Goal: Task Accomplishment & Management: Complete application form

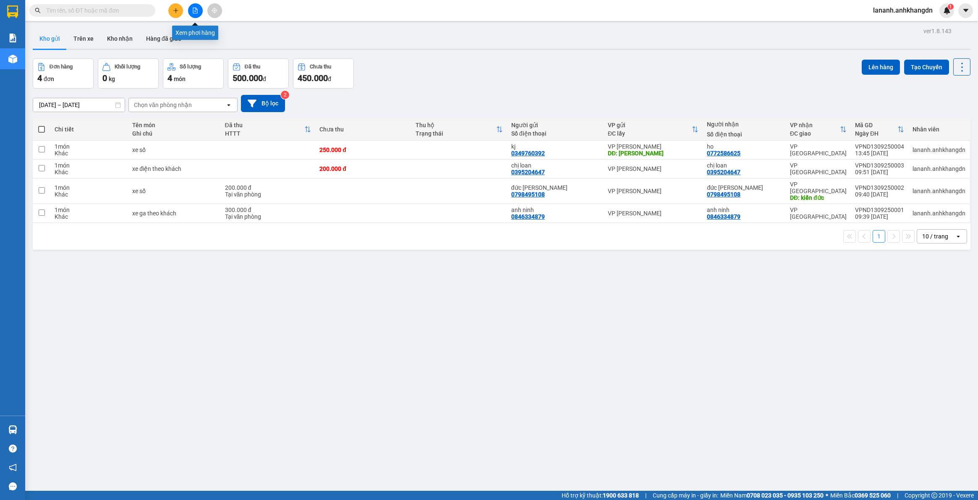
click at [196, 16] on button at bounding box center [195, 10] width 15 height 15
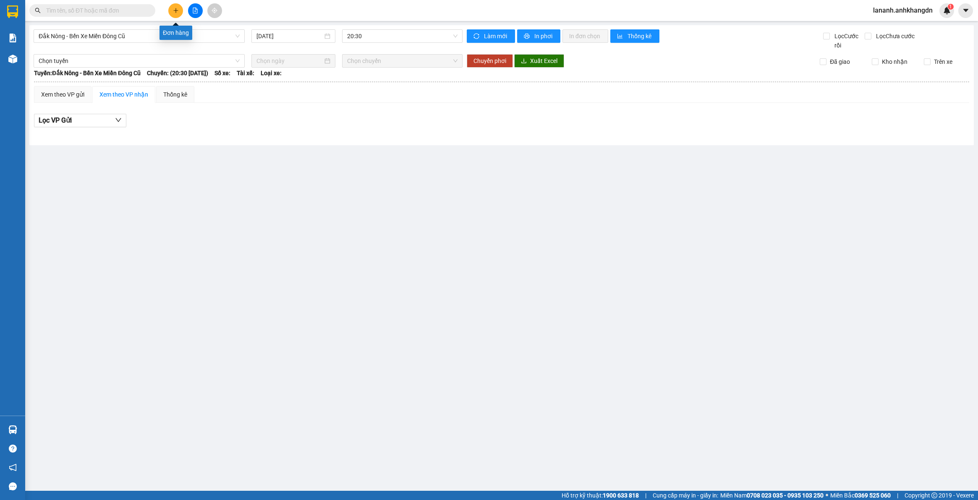
click at [177, 13] on button at bounding box center [175, 10] width 15 height 15
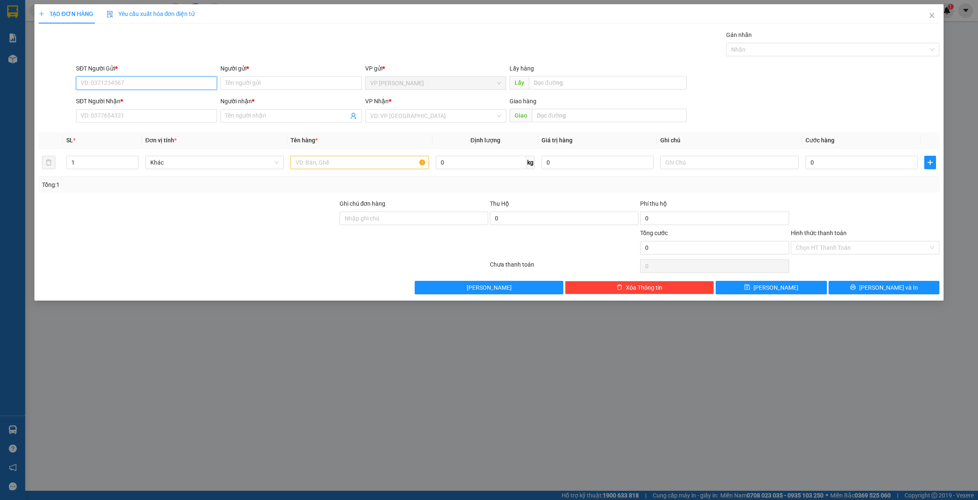
paste input "0378533738"
type input "0378533738"
paste input "0909441516"
type input "0909441516"
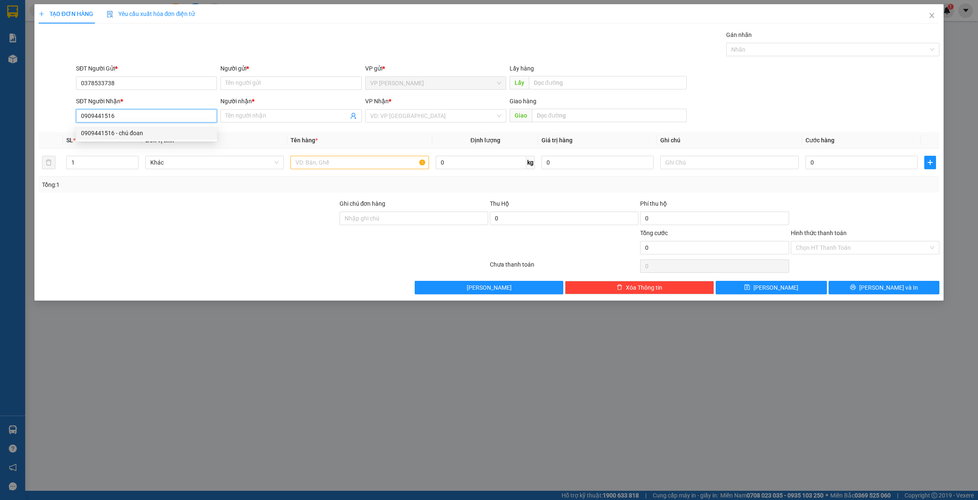
click at [152, 130] on div "0909441516 - chú đoan" at bounding box center [146, 132] width 131 height 9
type input "chú đoan"
type input "90.000"
type input "0909441516"
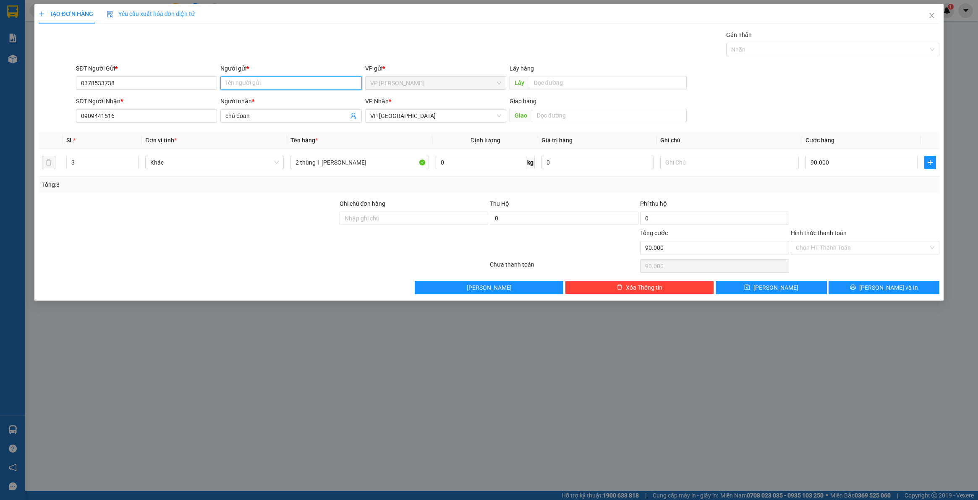
click at [243, 76] on input "Người gửi *" at bounding box center [290, 82] width 141 height 13
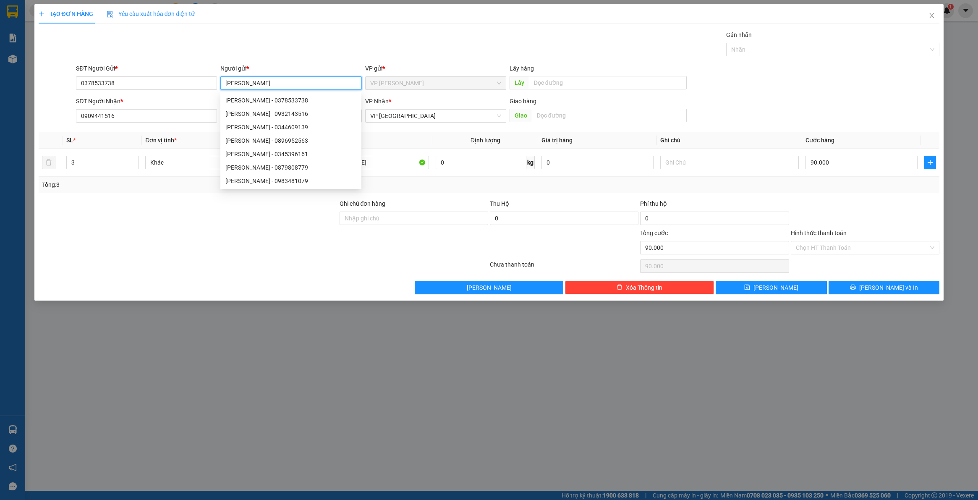
type input "[PERSON_NAME]"
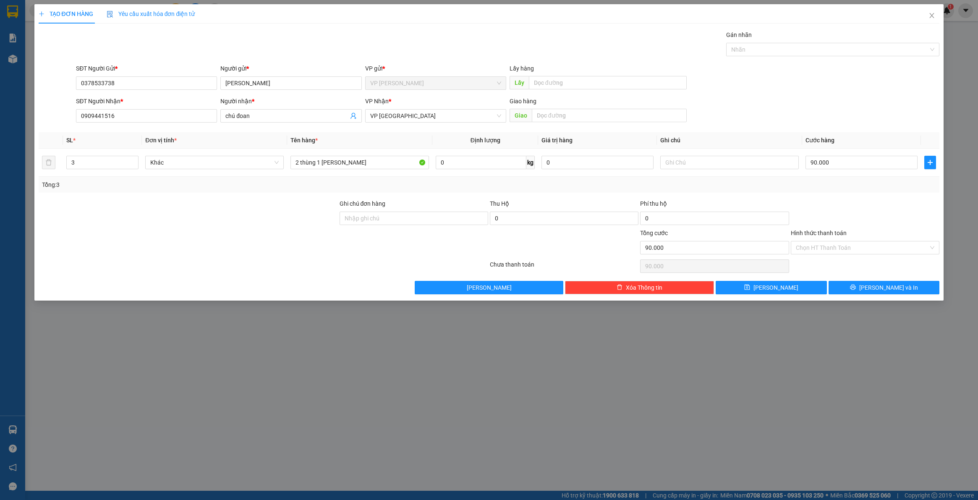
drag, startPoint x: 285, startPoint y: 214, endPoint x: 295, endPoint y: 204, distance: 14.0
click at [288, 211] on div at bounding box center [188, 213] width 301 height 29
click at [560, 85] on input "text" at bounding box center [608, 82] width 158 height 13
type input "d"
type input "điện lực"
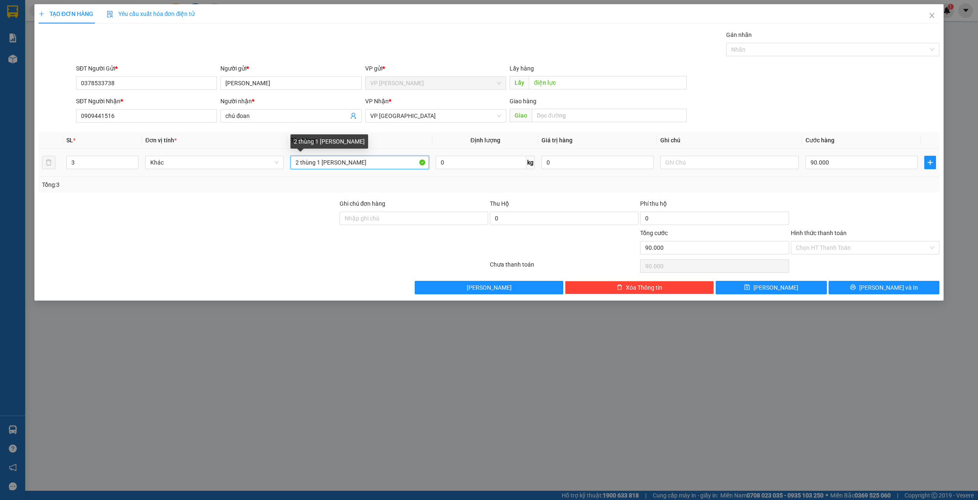
drag, startPoint x: 387, startPoint y: 164, endPoint x: 232, endPoint y: 170, distance: 155.8
click at [232, 170] on tr "3 Khác 2 thùng 1 [PERSON_NAME] 0 kg 0 90.000" at bounding box center [489, 163] width 901 height 28
drag, startPoint x: 95, startPoint y: 159, endPoint x: -8, endPoint y: 190, distance: 107.8
click at [0, 190] on html "Kết quả [PERSON_NAME] ( 0 ) Bộ lọc No Data lananh.anhkhangdn 1 [PERSON_NAME] [P…" at bounding box center [489, 250] width 978 height 500
type input "2"
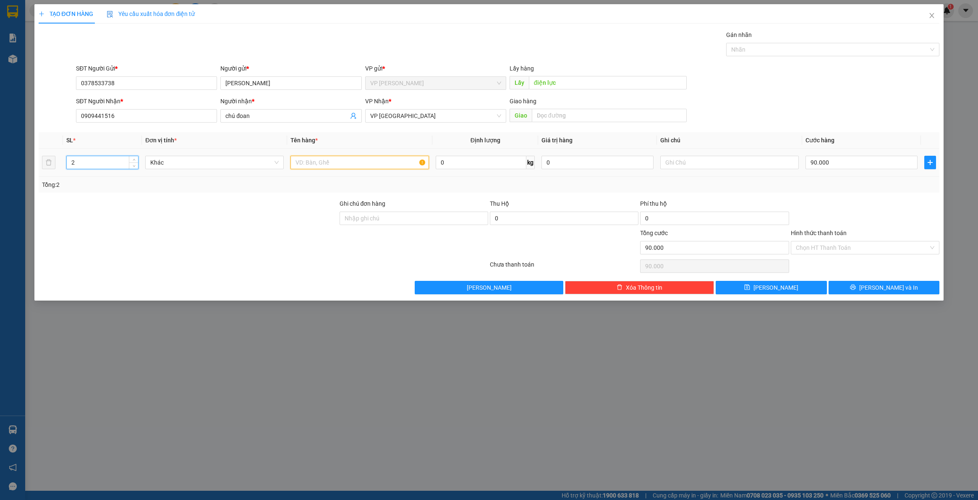
click at [315, 159] on input "text" at bounding box center [359, 162] width 138 height 13
type input "thùng hàng"
click at [843, 165] on input "90.000" at bounding box center [861, 162] width 112 height 13
click at [777, 289] on span "[PERSON_NAME]" at bounding box center [775, 287] width 45 height 9
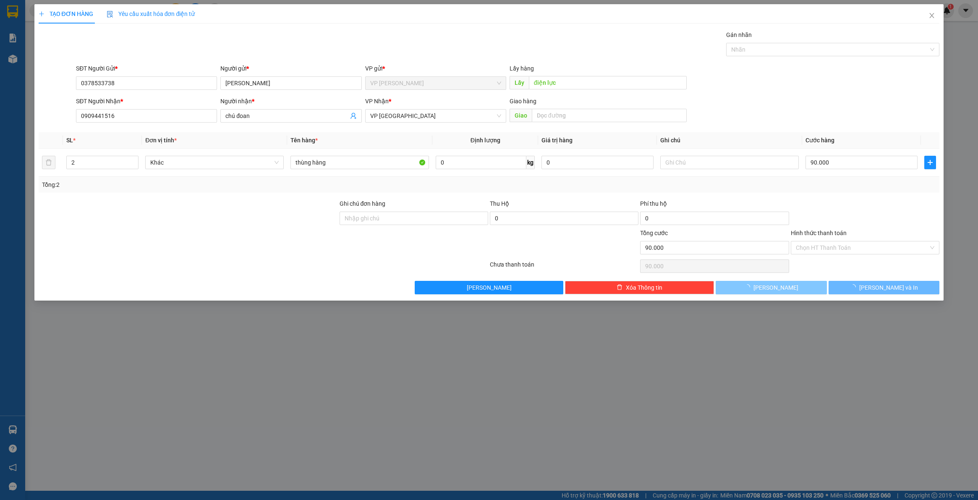
type input "0"
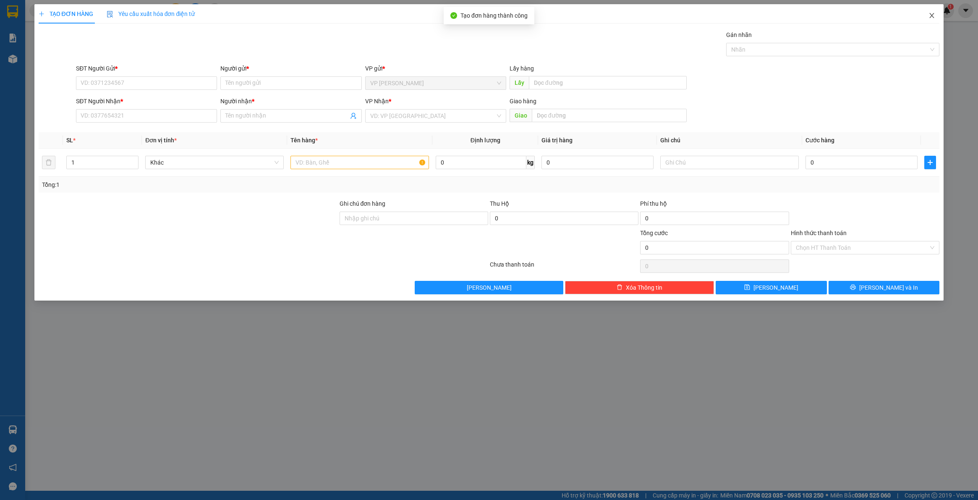
click at [930, 11] on span "Close" at bounding box center [931, 15] width 23 height 23
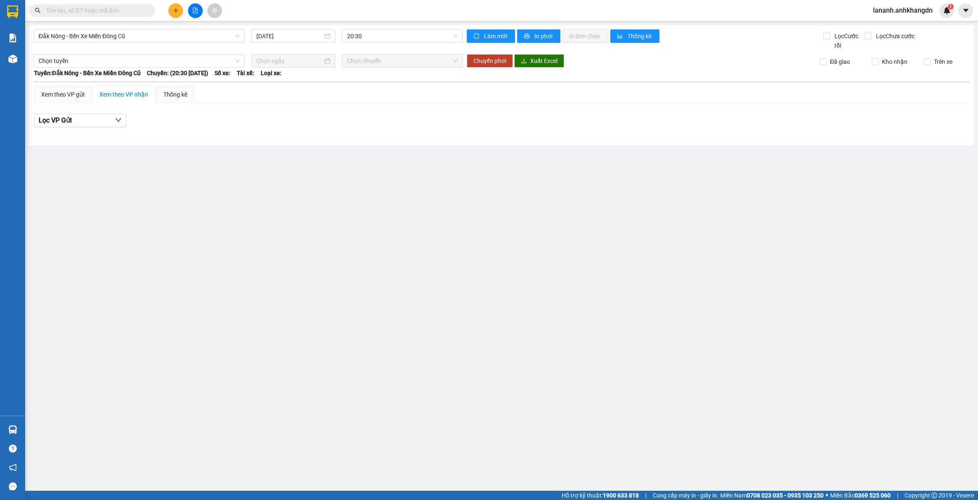
click at [179, 18] on div "Kết quả [PERSON_NAME] ( 0 ) Bộ lọc No Data lananh.anhkhangdn 1" at bounding box center [489, 10] width 978 height 21
click at [178, 14] on button at bounding box center [175, 10] width 15 height 15
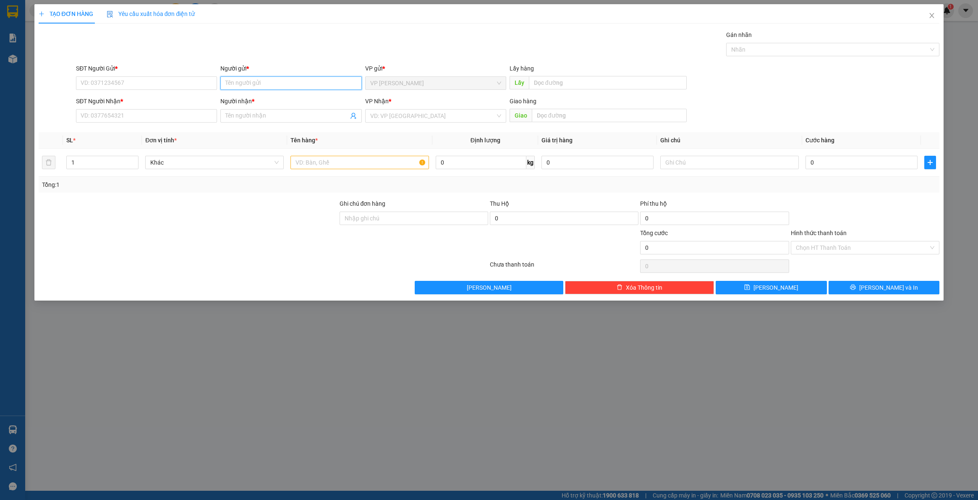
click at [248, 80] on input "Người gửi *" at bounding box center [290, 82] width 141 height 13
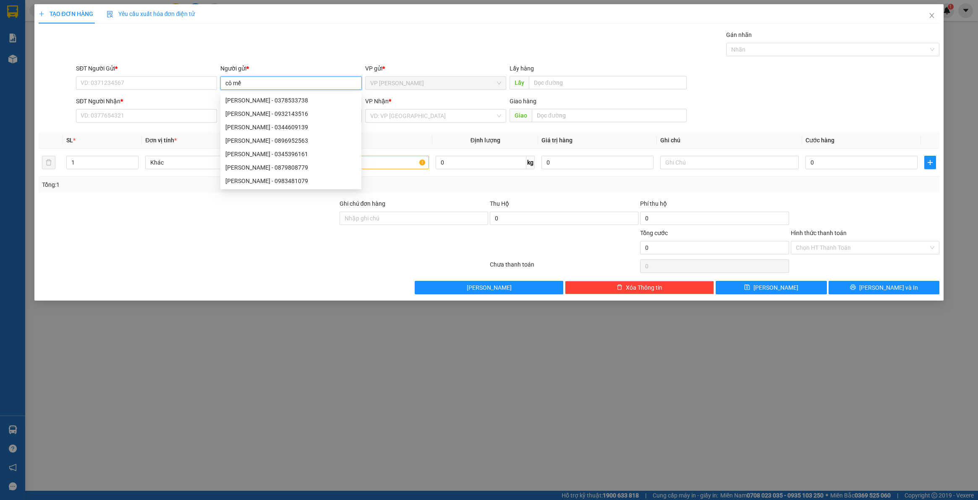
type input "cô mến"
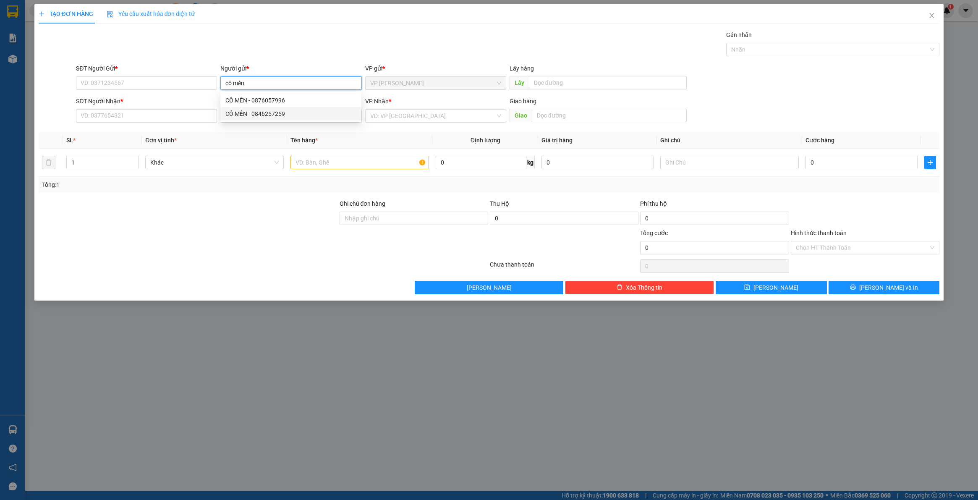
click at [297, 115] on div "CÔ MẾN - 0846257259" at bounding box center [290, 113] width 131 height 9
type input "0846257259"
type input "CÔ MẾN"
click at [285, 115] on input "Người nhận *" at bounding box center [286, 115] width 123 height 9
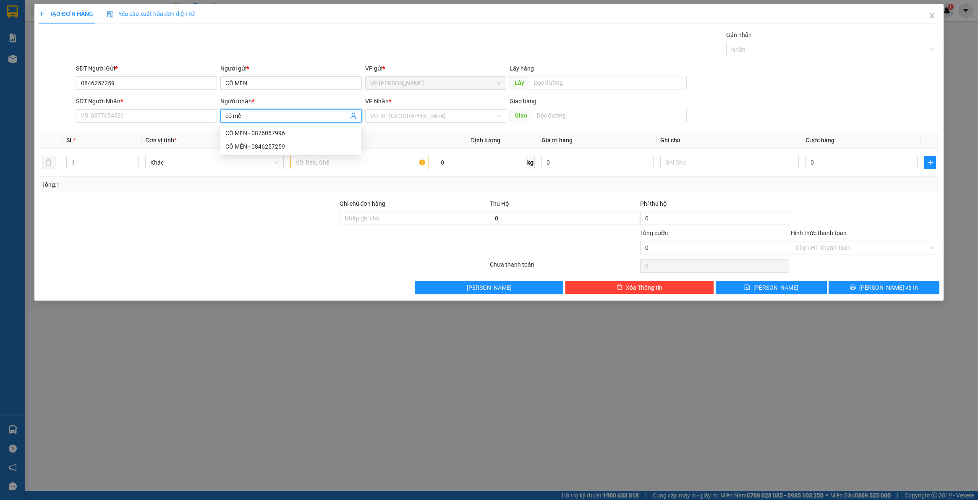
type input "cô mến"
click at [309, 148] on div "CÔ MẾN - 0846257259" at bounding box center [290, 146] width 131 height 9
type input "0846257259"
type input "CÔ MẾN"
click at [414, 117] on input "search" at bounding box center [432, 116] width 125 height 13
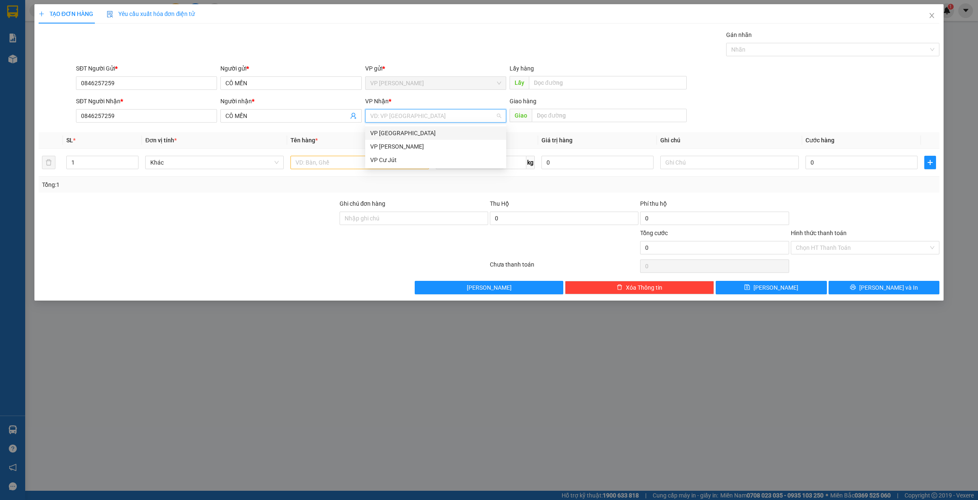
drag, startPoint x: 409, startPoint y: 131, endPoint x: 477, endPoint y: 97, distance: 75.8
click at [410, 129] on div "VP [GEOGRAPHIC_DATA]" at bounding box center [435, 132] width 131 height 9
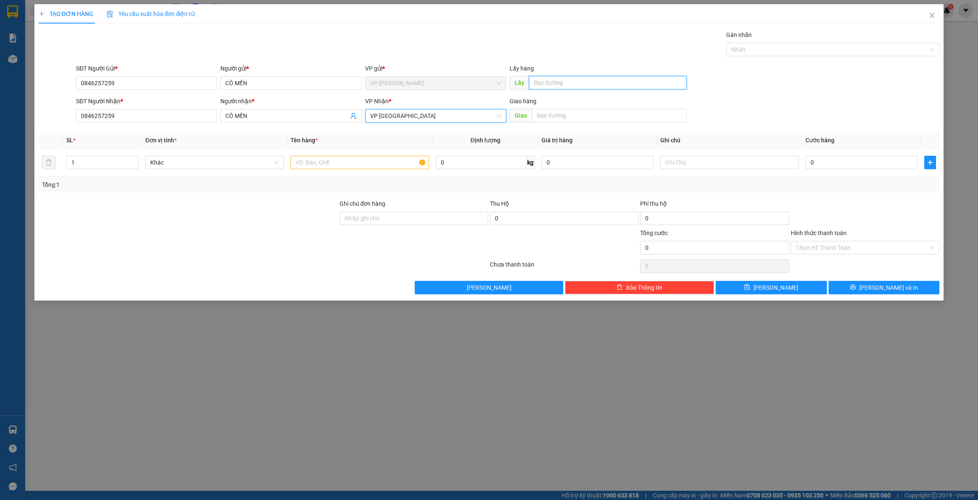
click at [550, 81] on input "text" at bounding box center [608, 82] width 158 height 13
type input "cx 42"
click at [368, 170] on div at bounding box center [359, 162] width 138 height 17
click at [408, 165] on input "text" at bounding box center [359, 162] width 138 height 13
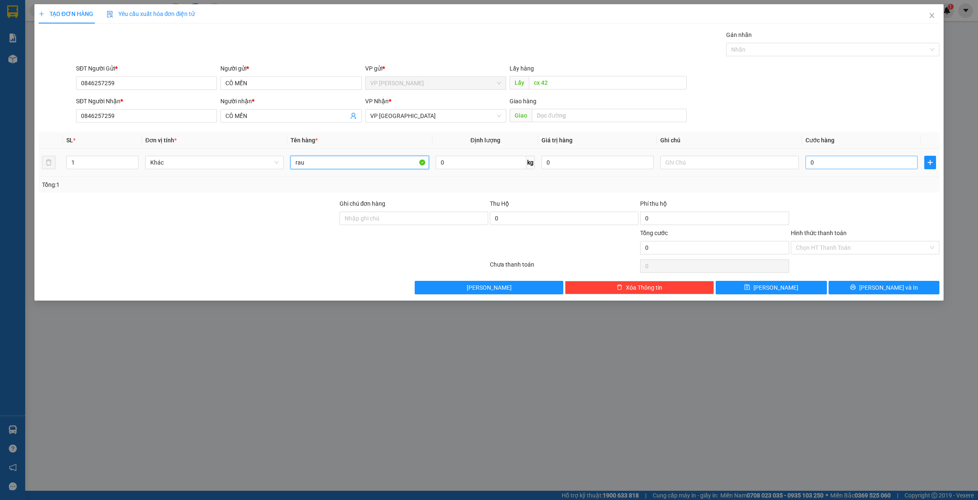
type input "rau"
click at [833, 166] on input "0" at bounding box center [861, 162] width 112 height 13
type input "1"
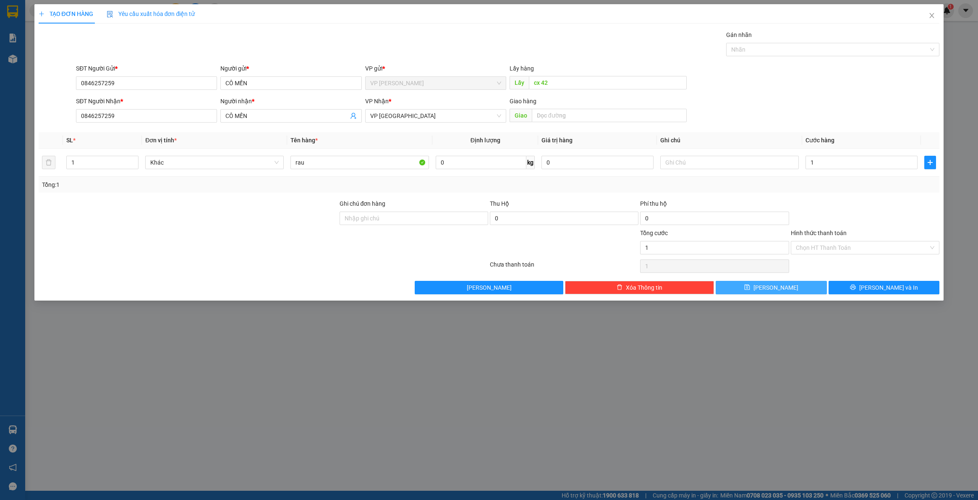
type input "1.000"
click at [790, 290] on button "[PERSON_NAME]" at bounding box center [770, 287] width 111 height 13
type input "0"
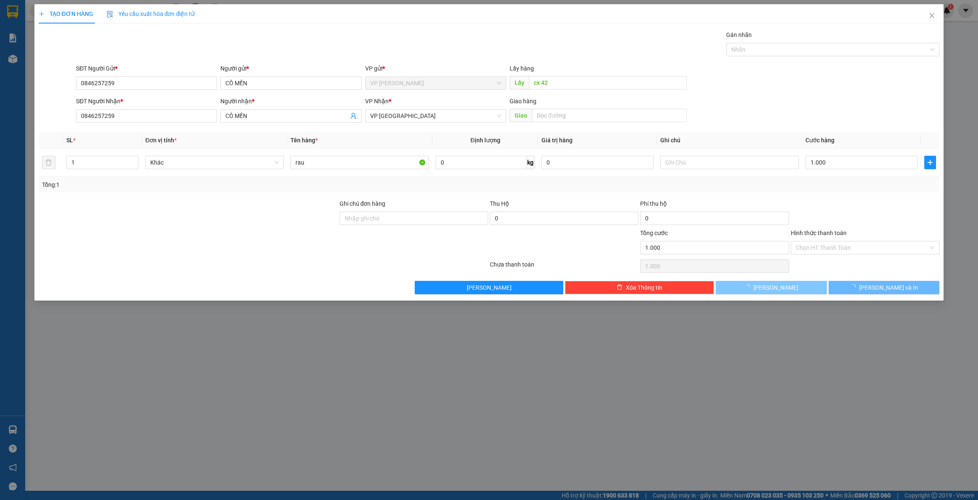
type input "0"
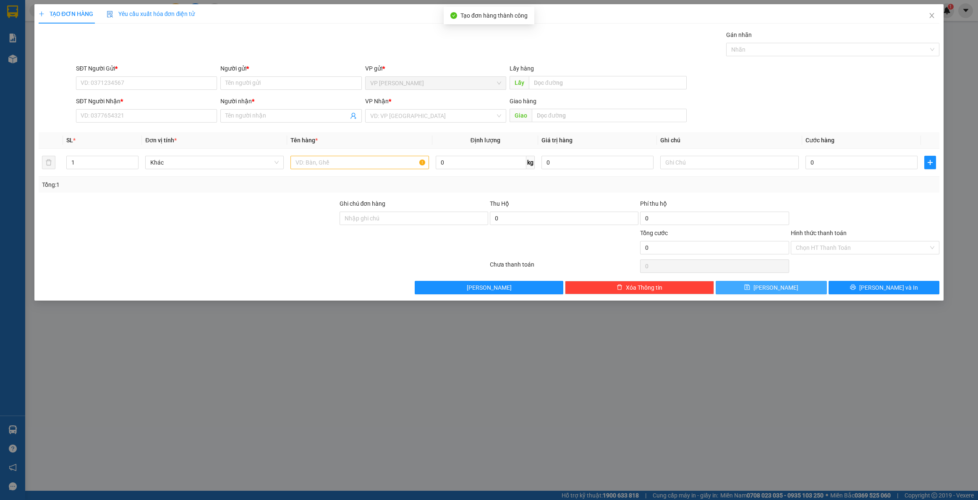
click at [790, 288] on button "[PERSON_NAME]" at bounding box center [770, 287] width 111 height 13
